Goal: Find specific page/section: Find specific page/section

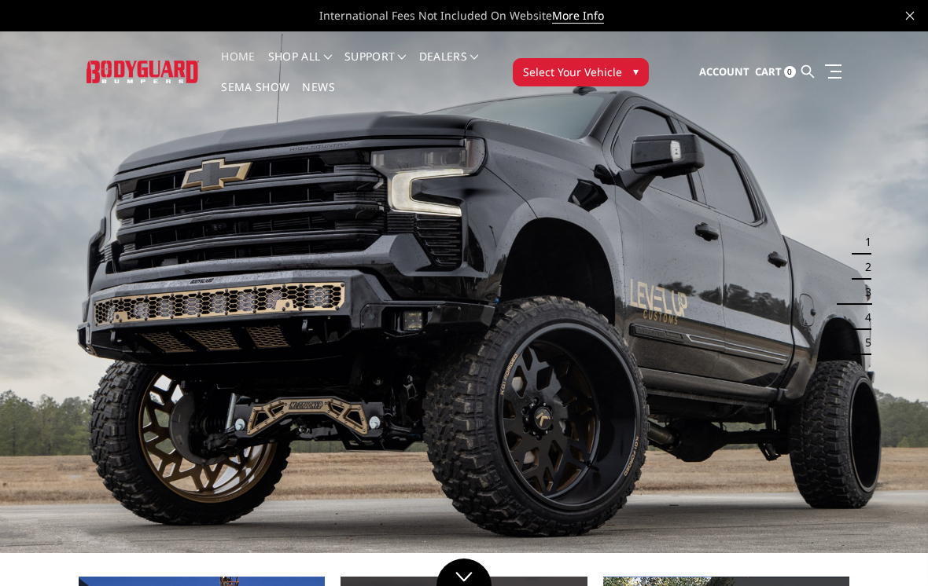
click at [593, 58] on button "Select Your Vehicle ▾" at bounding box center [581, 72] width 136 height 28
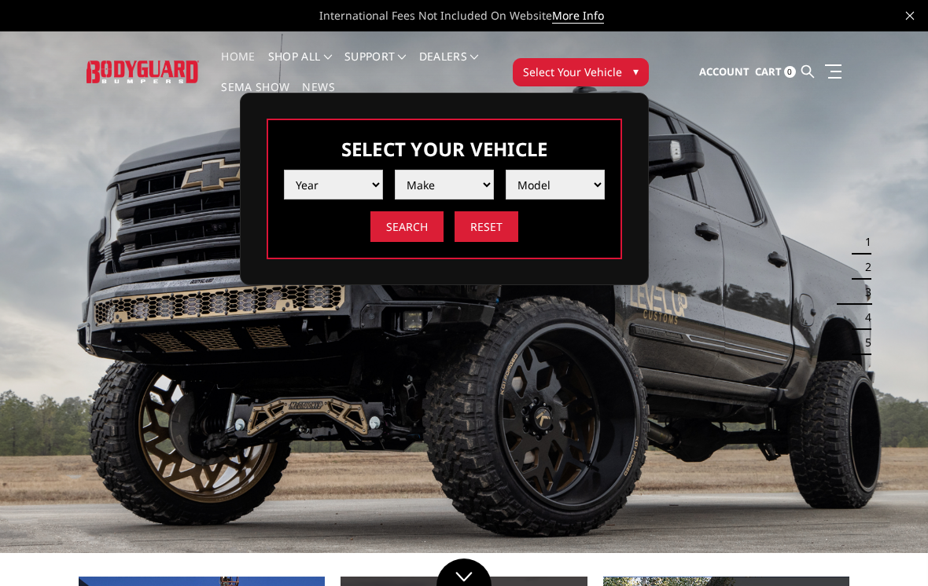
click at [362, 179] on select "Year [DATE] 2024 2023 2022 2021 2020 2019 2018 2017 2016 2015 2014 2013 2012 20…" at bounding box center [333, 185] width 99 height 30
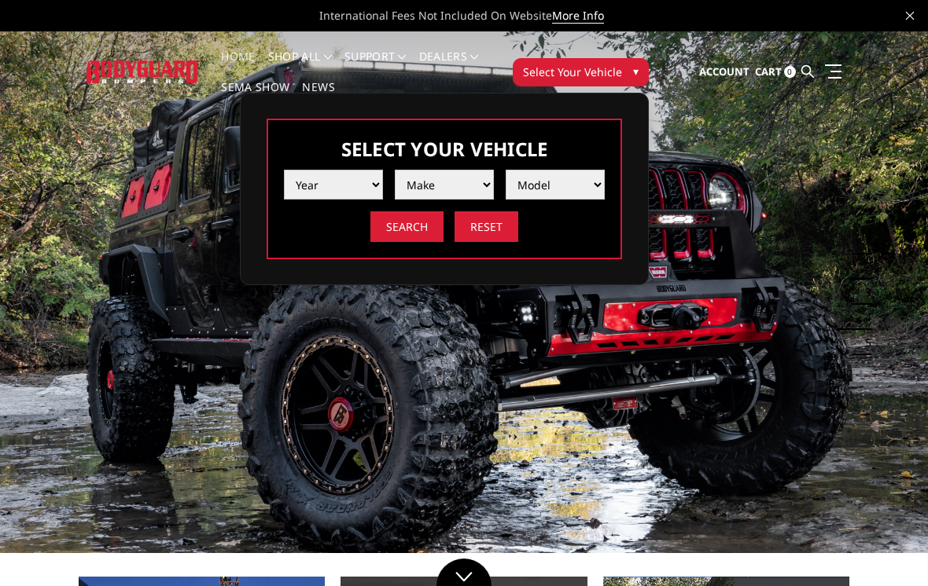
select select "yr_2012"
click at [469, 170] on select "Make Chevrolet Ford GMC Ram Toyota" at bounding box center [444, 185] width 99 height 30
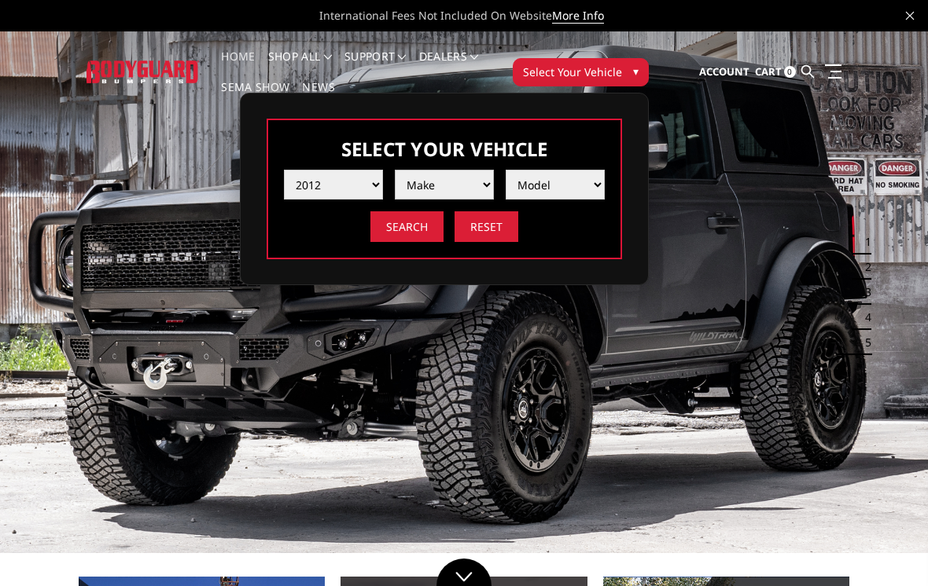
select select "mk_chevrolet"
click at [582, 180] on select "Model Silverado 1500 Silverado 2500 / 3500 Tahoe/Suburban 1500" at bounding box center [554, 185] width 99 height 30
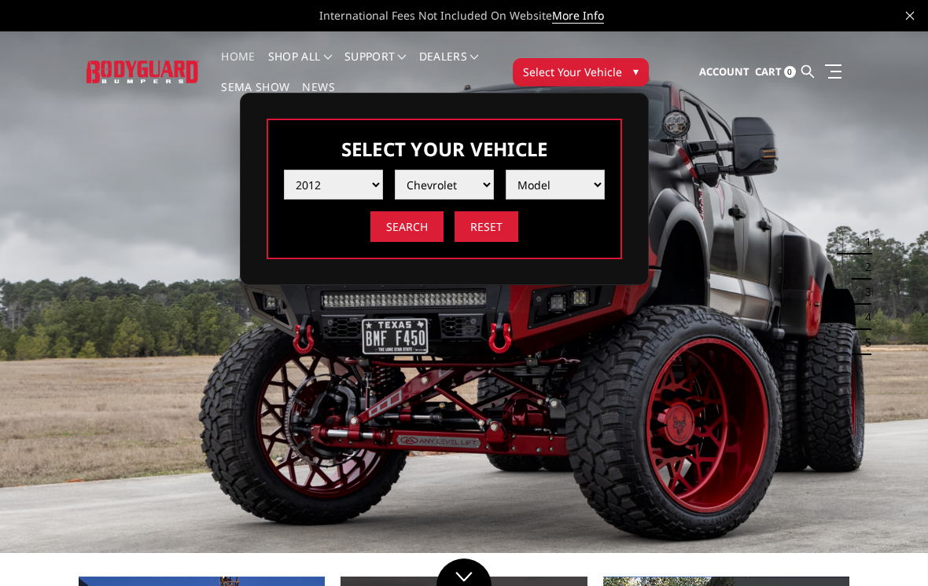
select select "md_silverado-1500"
click at [413, 222] on input "Search" at bounding box center [406, 226] width 73 height 31
